Goal: Task Accomplishment & Management: Complete application form

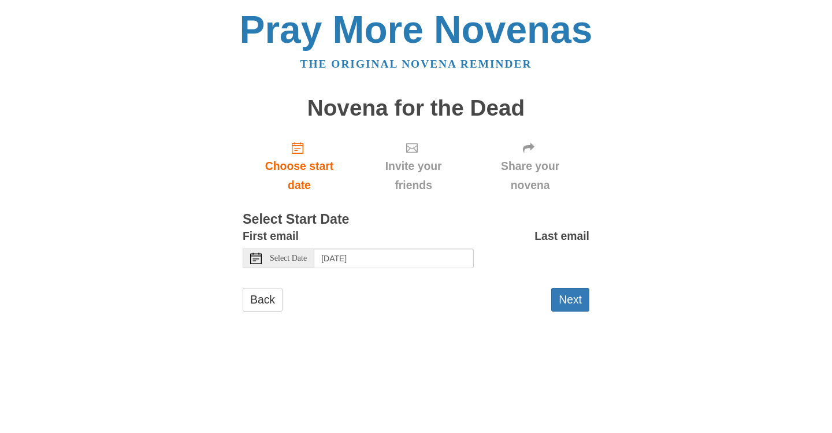
click at [259, 252] on icon at bounding box center [256, 258] width 12 height 12
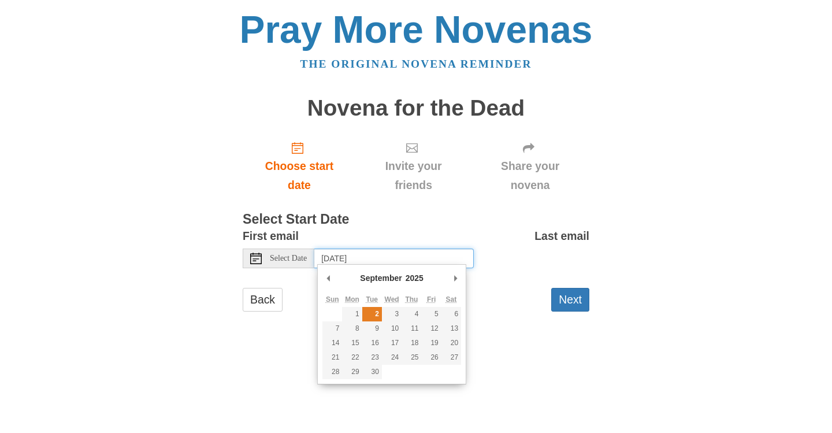
type input "Tuesday, September 2nd"
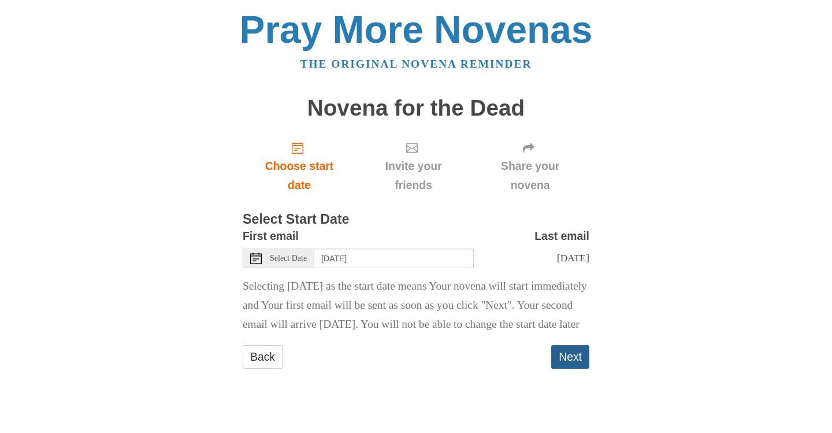
click at [574, 369] on button "Next" at bounding box center [570, 357] width 38 height 24
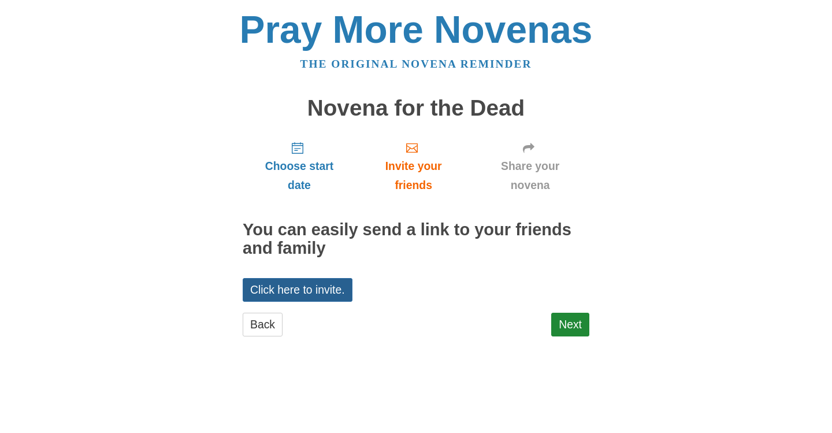
click at [309, 286] on link "Click here to invite." at bounding box center [298, 290] width 110 height 24
click at [326, 285] on link "Click here to invite." at bounding box center [298, 290] width 110 height 24
click at [425, 168] on span "Invite your friends" at bounding box center [413, 176] width 92 height 38
click at [571, 319] on link "Next" at bounding box center [570, 325] width 38 height 24
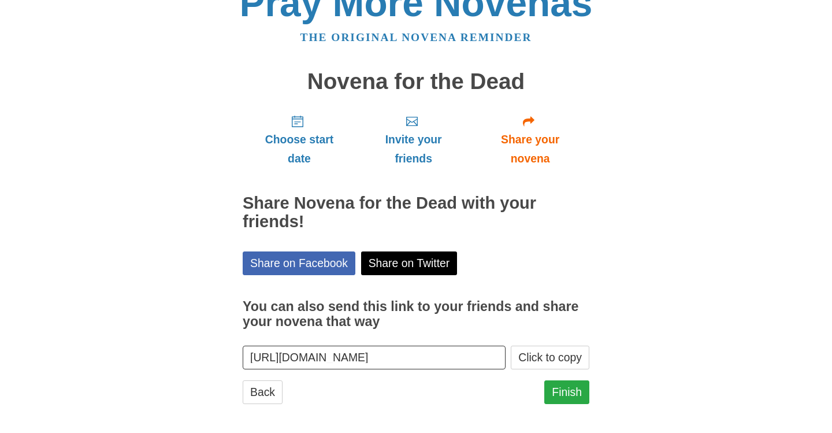
scroll to position [27, 0]
click at [566, 389] on link "Finish" at bounding box center [566, 392] width 45 height 24
